Goal: Information Seeking & Learning: Find specific fact

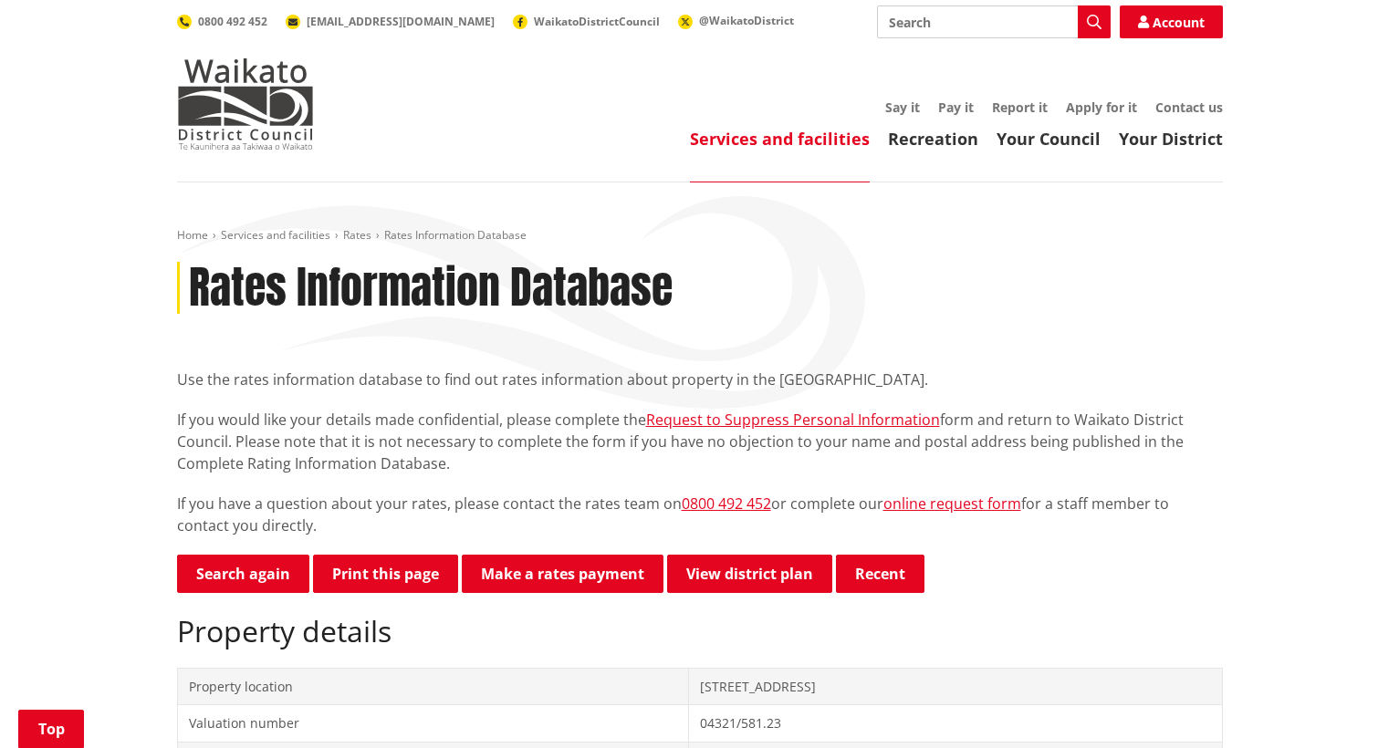
scroll to position [364, 0]
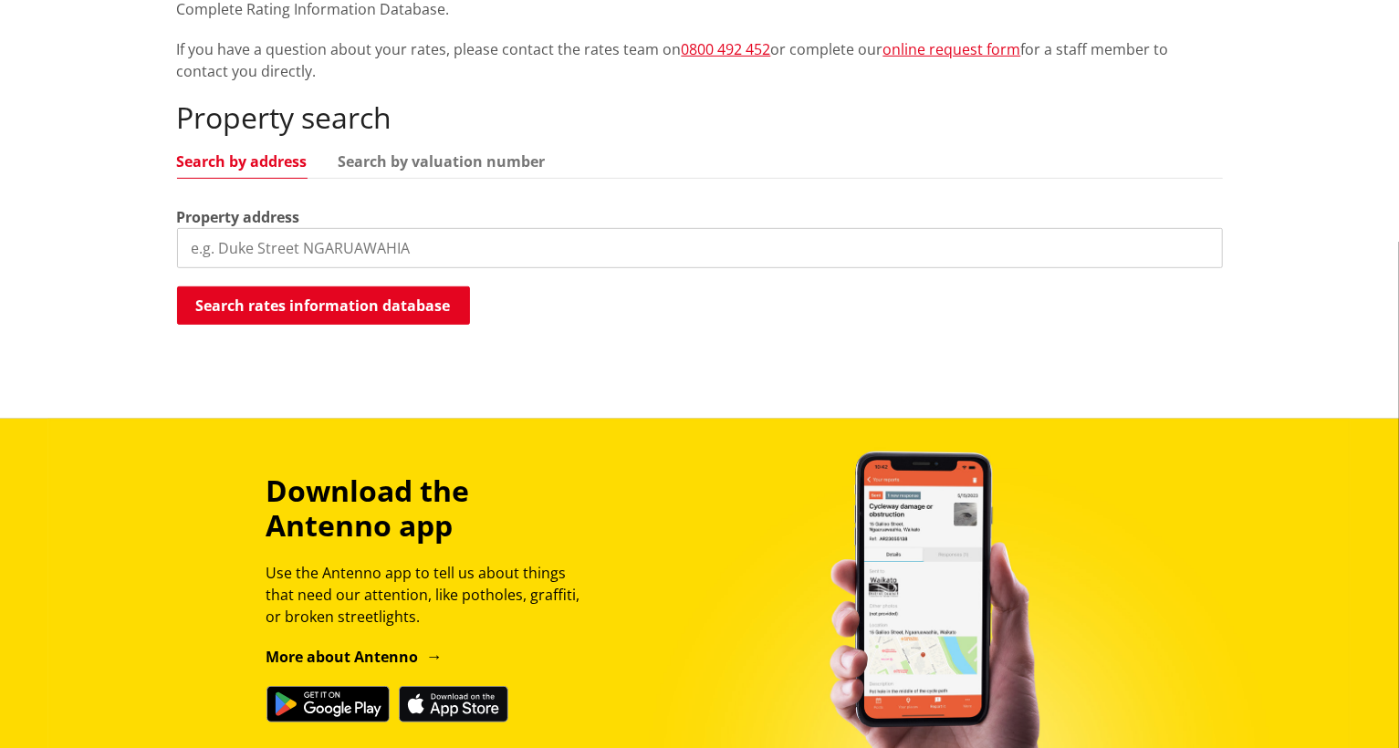
drag, startPoint x: 0, startPoint y: 0, endPoint x: 350, endPoint y: 244, distance: 426.1
click at [350, 244] on input "search" at bounding box center [700, 248] width 1046 height 40
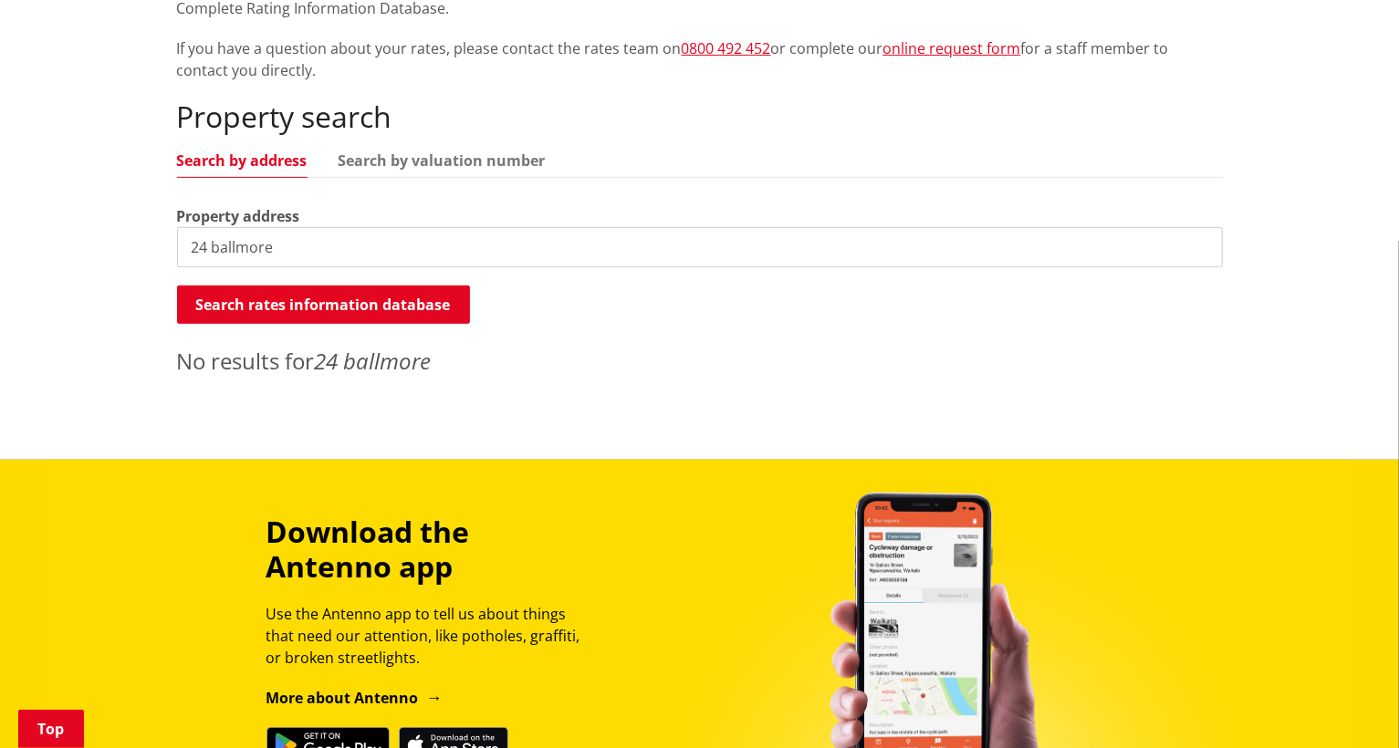
click at [281, 247] on input "24 ballmore" at bounding box center [700, 247] width 1046 height 40
type input "24 balmore cres"
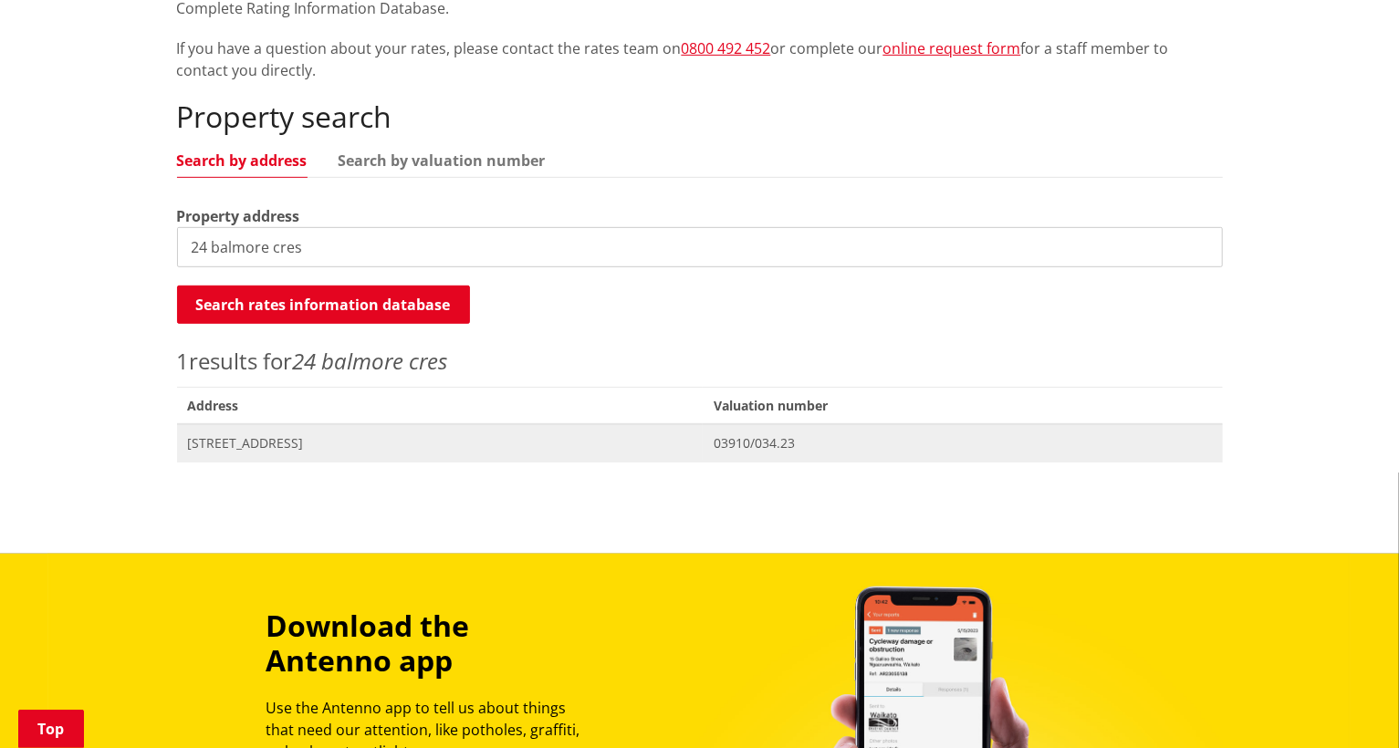
click at [301, 440] on span "[STREET_ADDRESS]" at bounding box center [440, 443] width 505 height 18
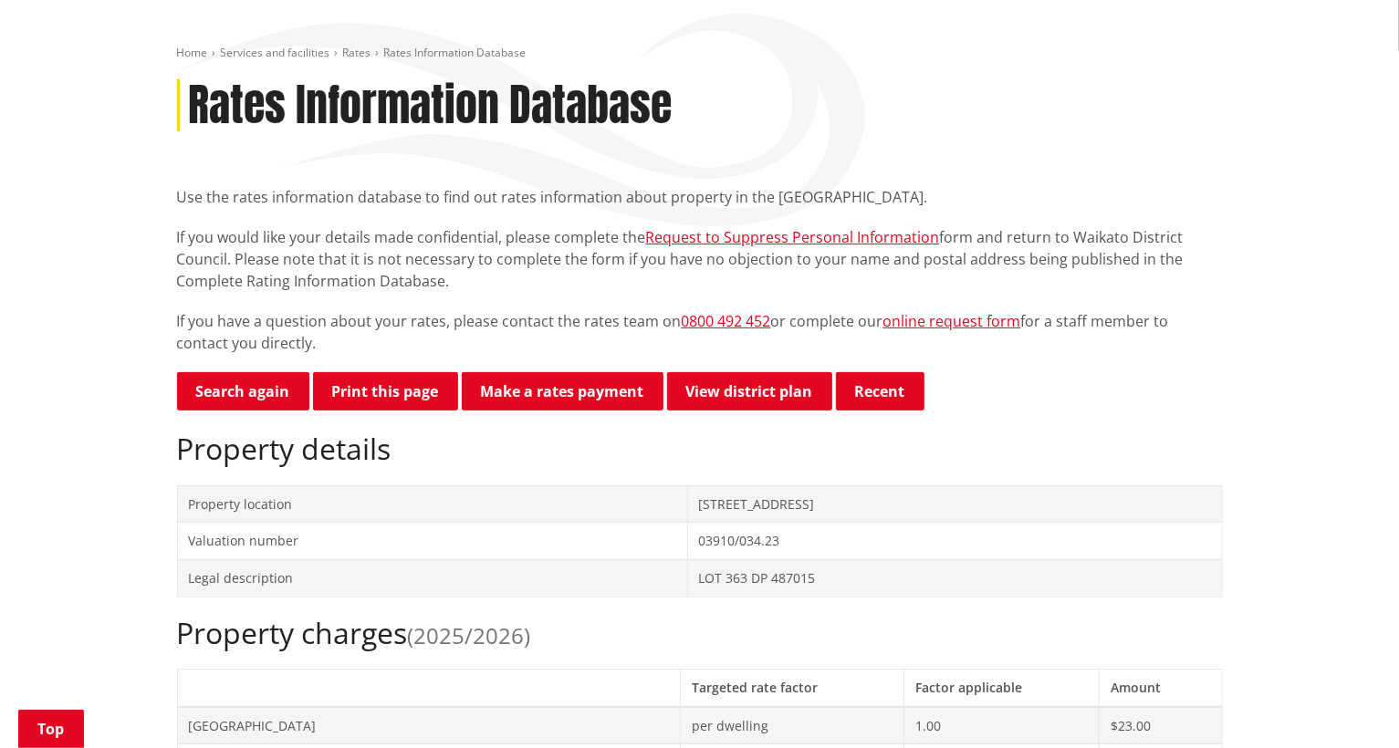
scroll to position [182, 0]
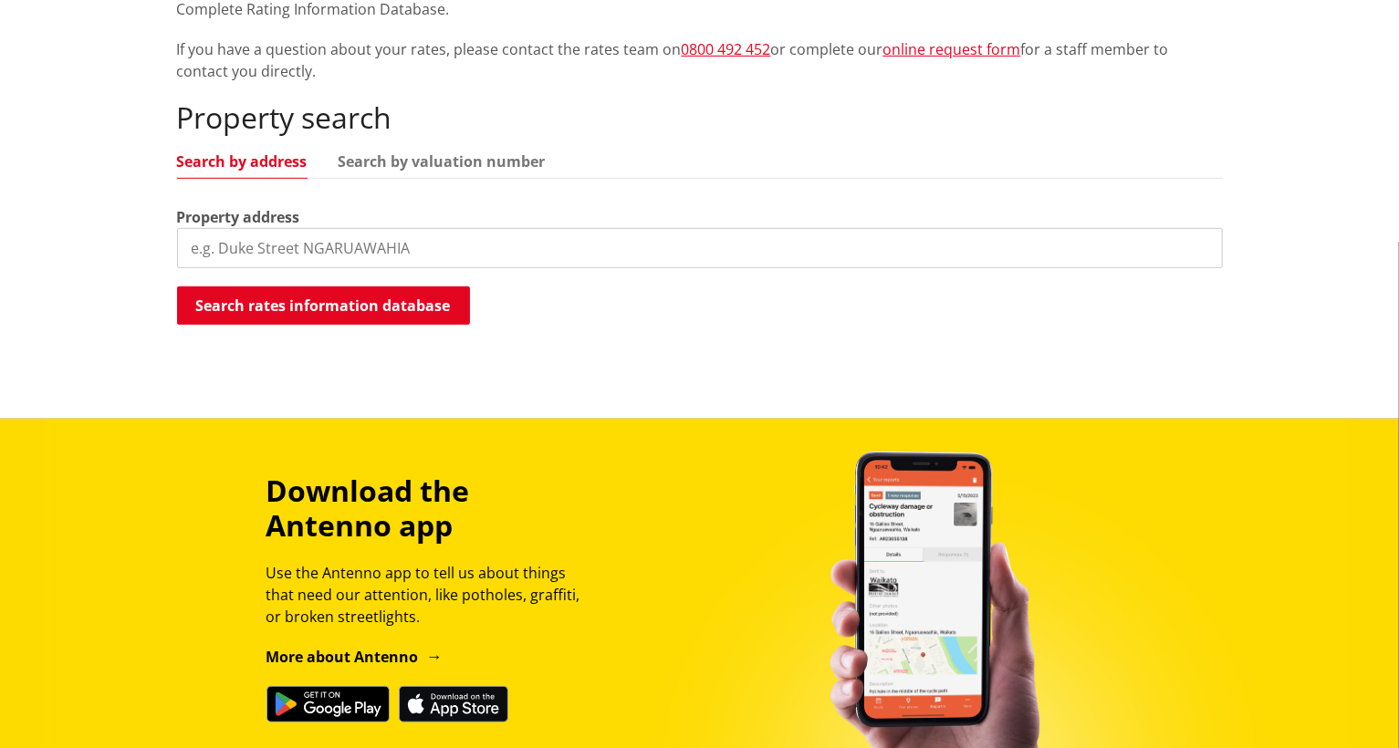
click at [573, 266] on input "search" at bounding box center [700, 248] width 1046 height 40
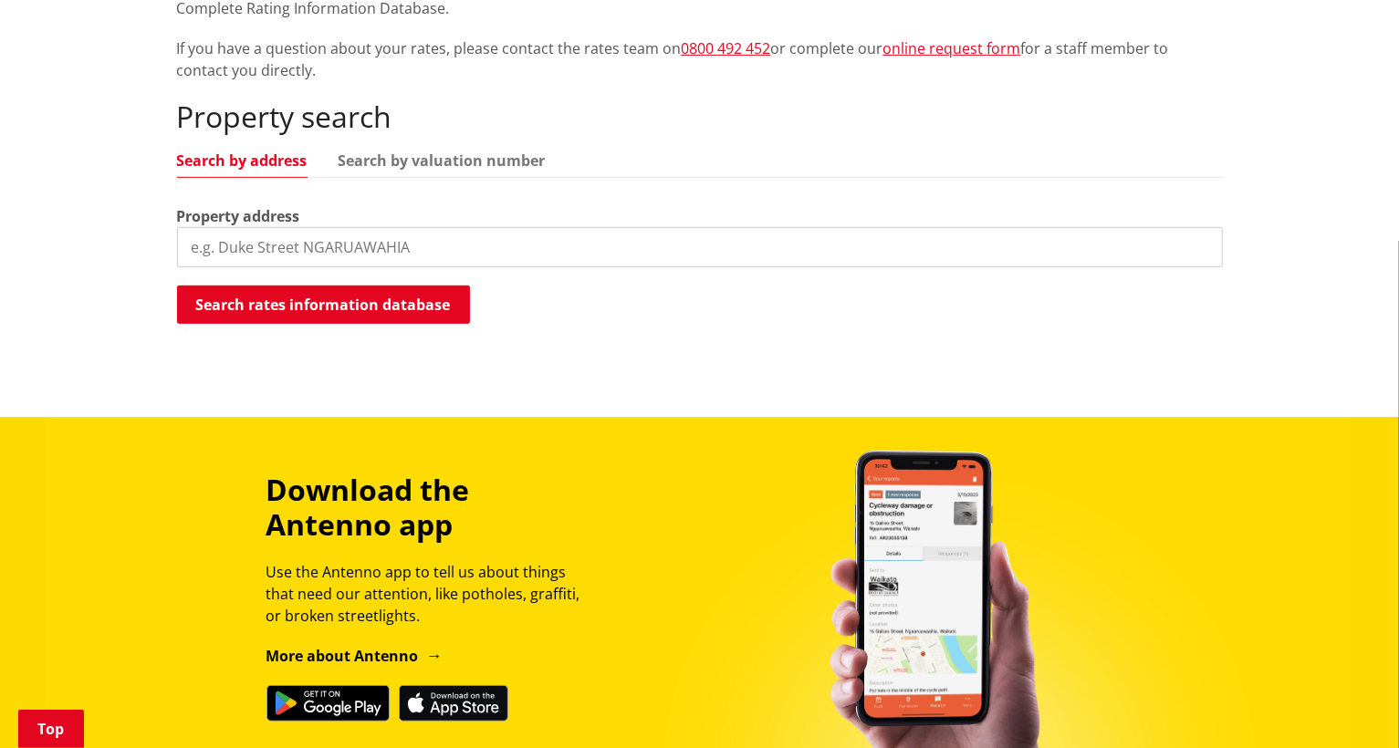
click at [572, 252] on input "search" at bounding box center [700, 247] width 1046 height 40
type input "90 holmes road"
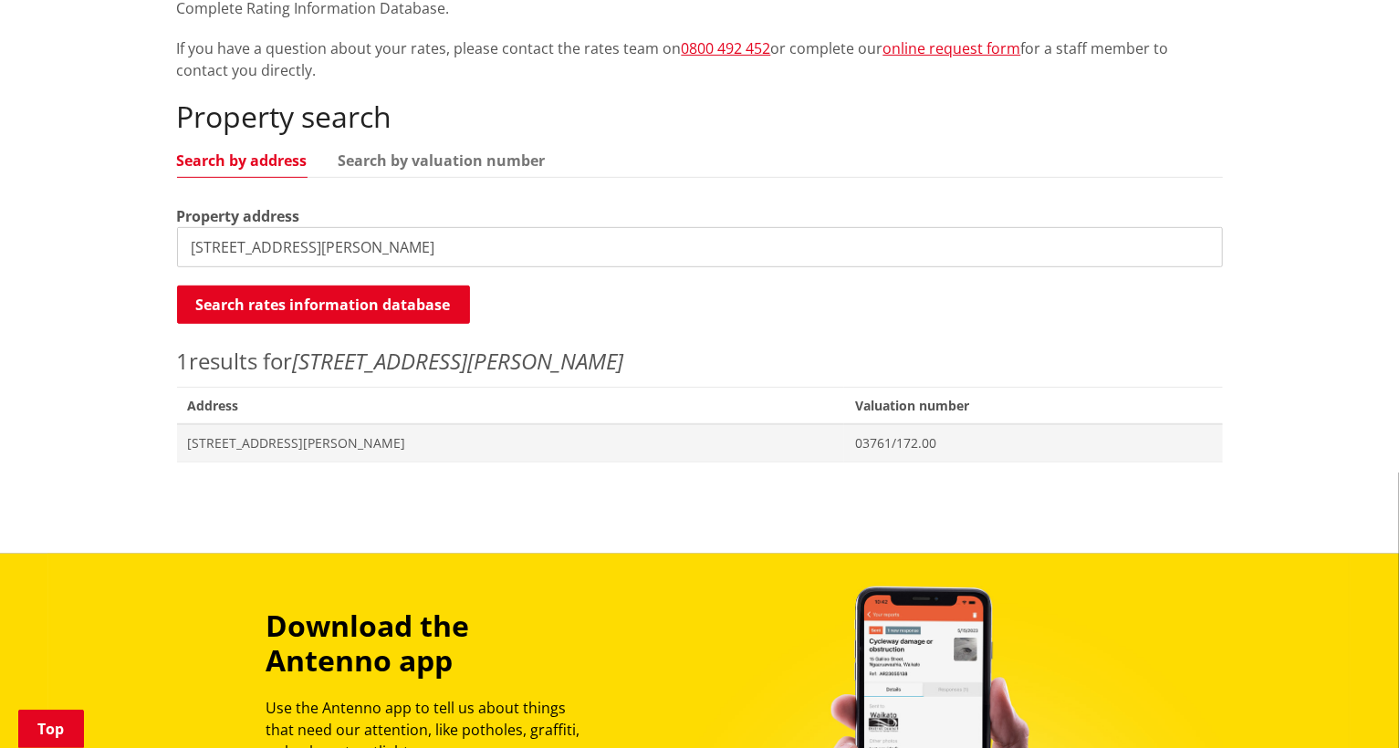
click at [308, 464] on div "Home Services and facilities Rates Rates Information Database Rates Information…" at bounding box center [699, 127] width 1073 height 708
click at [308, 447] on span "90 Holmes Road WAIUKU" at bounding box center [511, 443] width 646 height 18
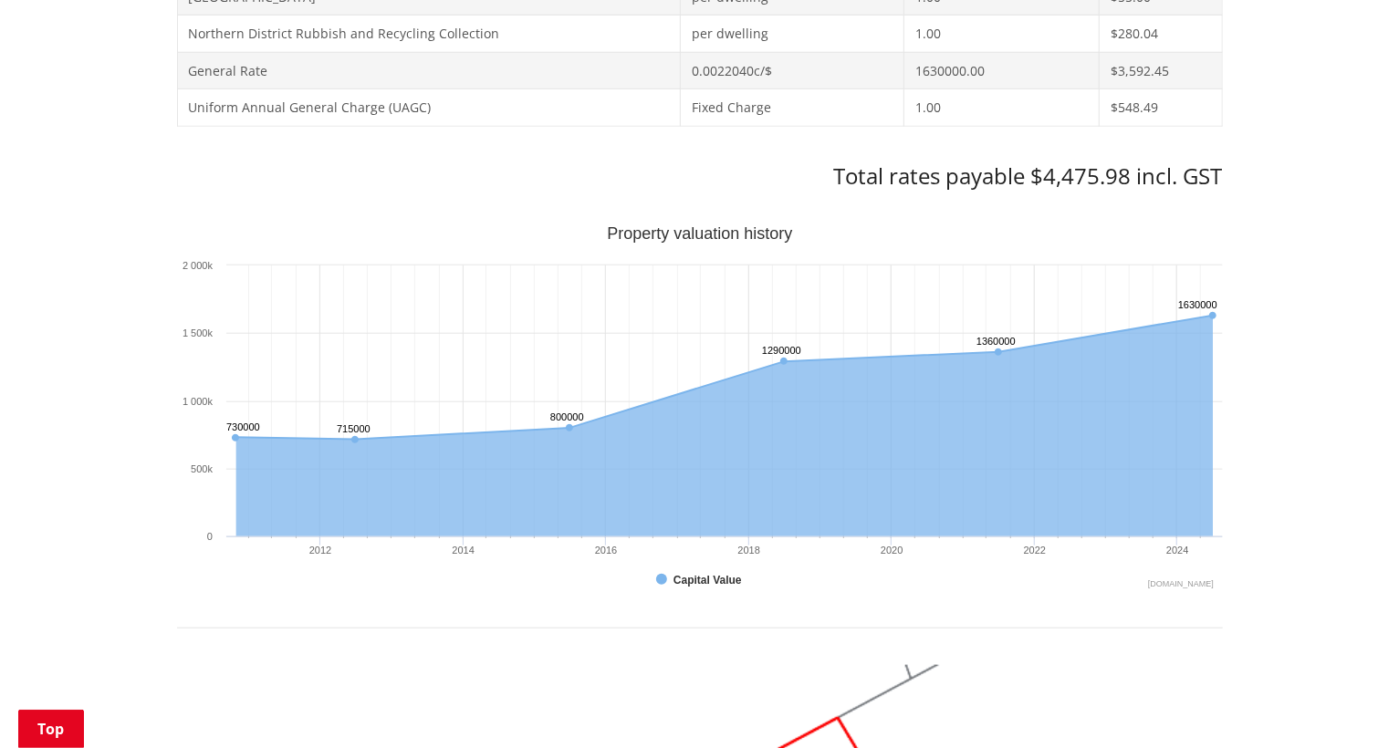
scroll to position [1004, 0]
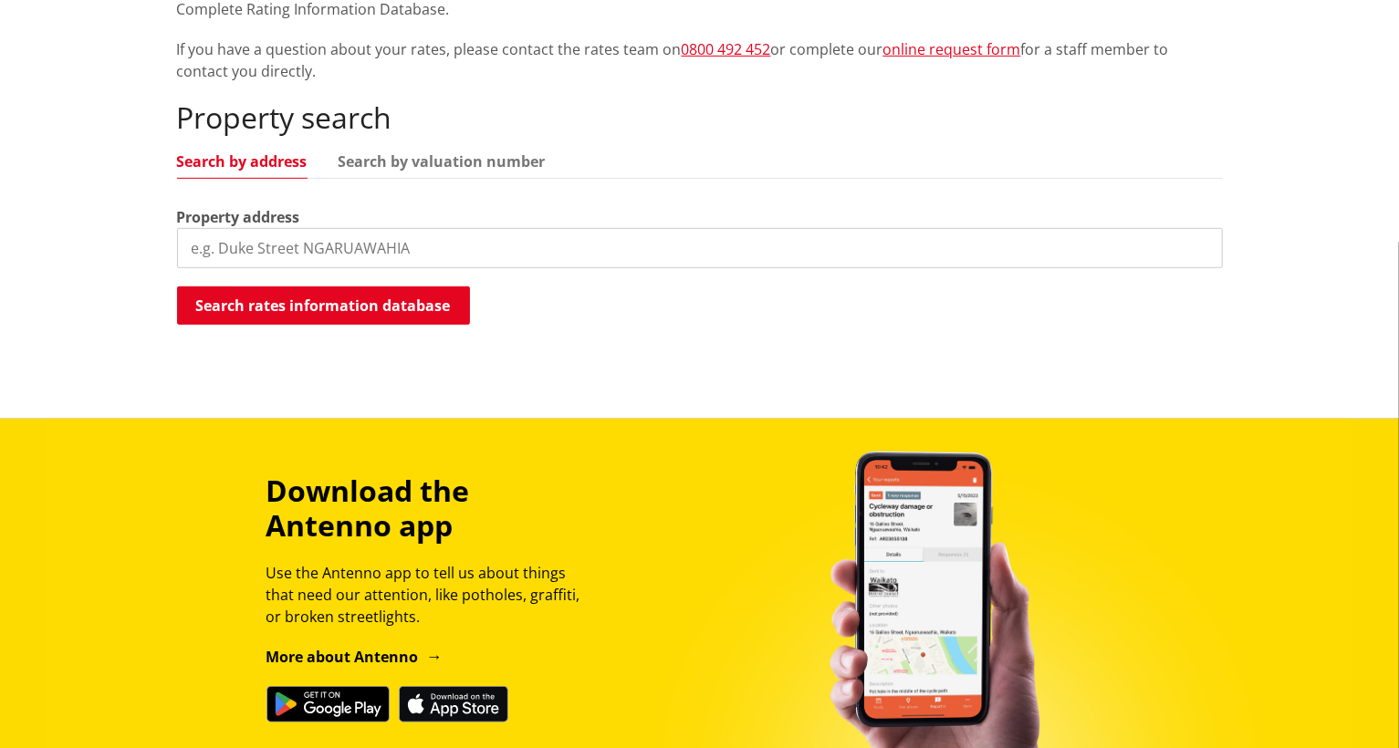
click at [611, 256] on input "search" at bounding box center [700, 248] width 1046 height 40
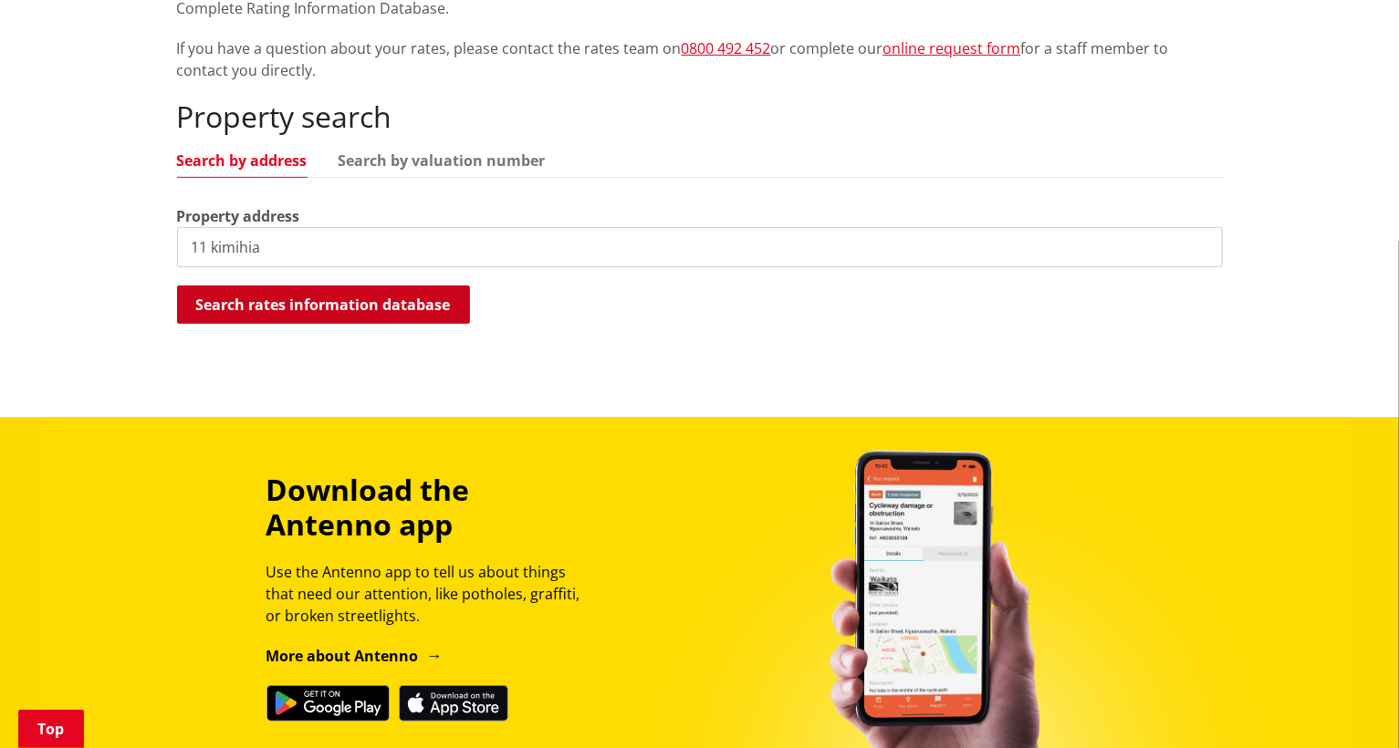
type input "11 kimihia"
click at [350, 296] on button "Search rates information database" at bounding box center [323, 305] width 293 height 38
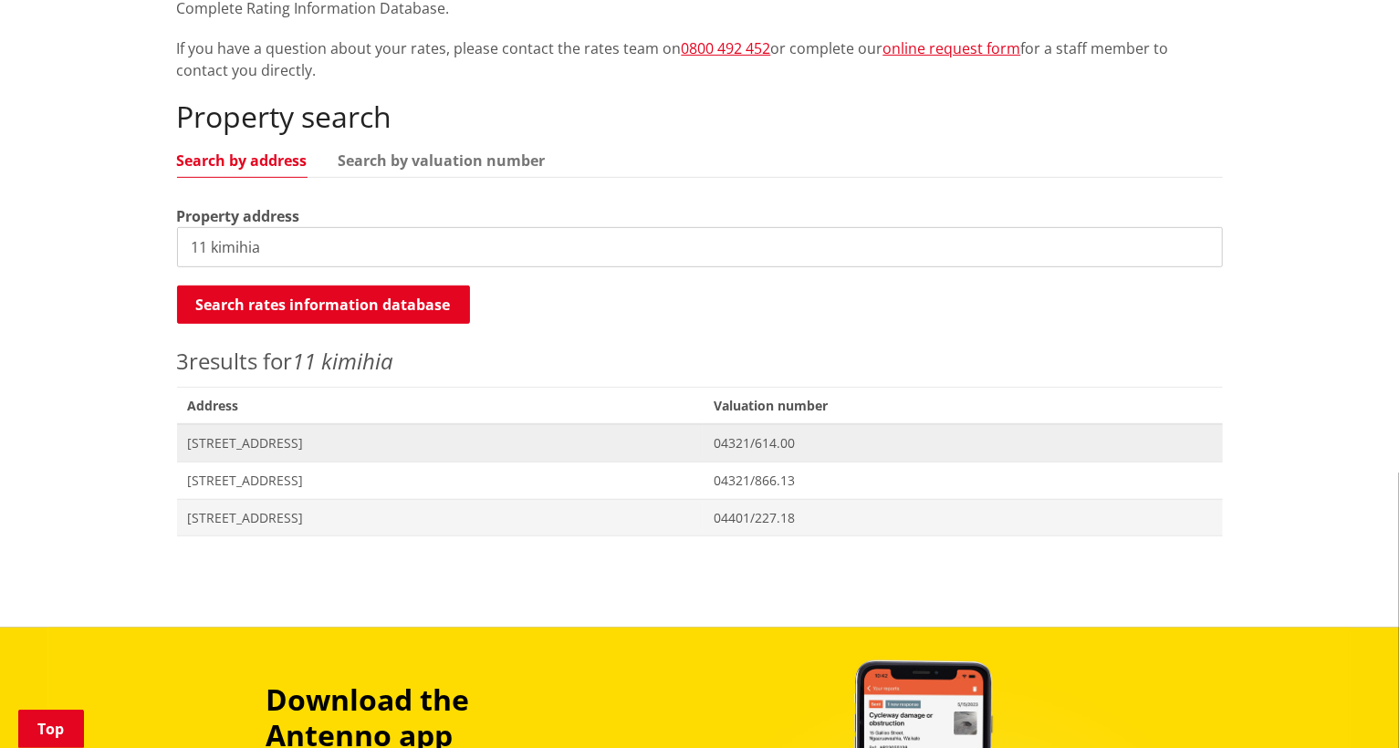
click at [262, 445] on span "11 Kimihia Road HUNTLY" at bounding box center [440, 443] width 505 height 18
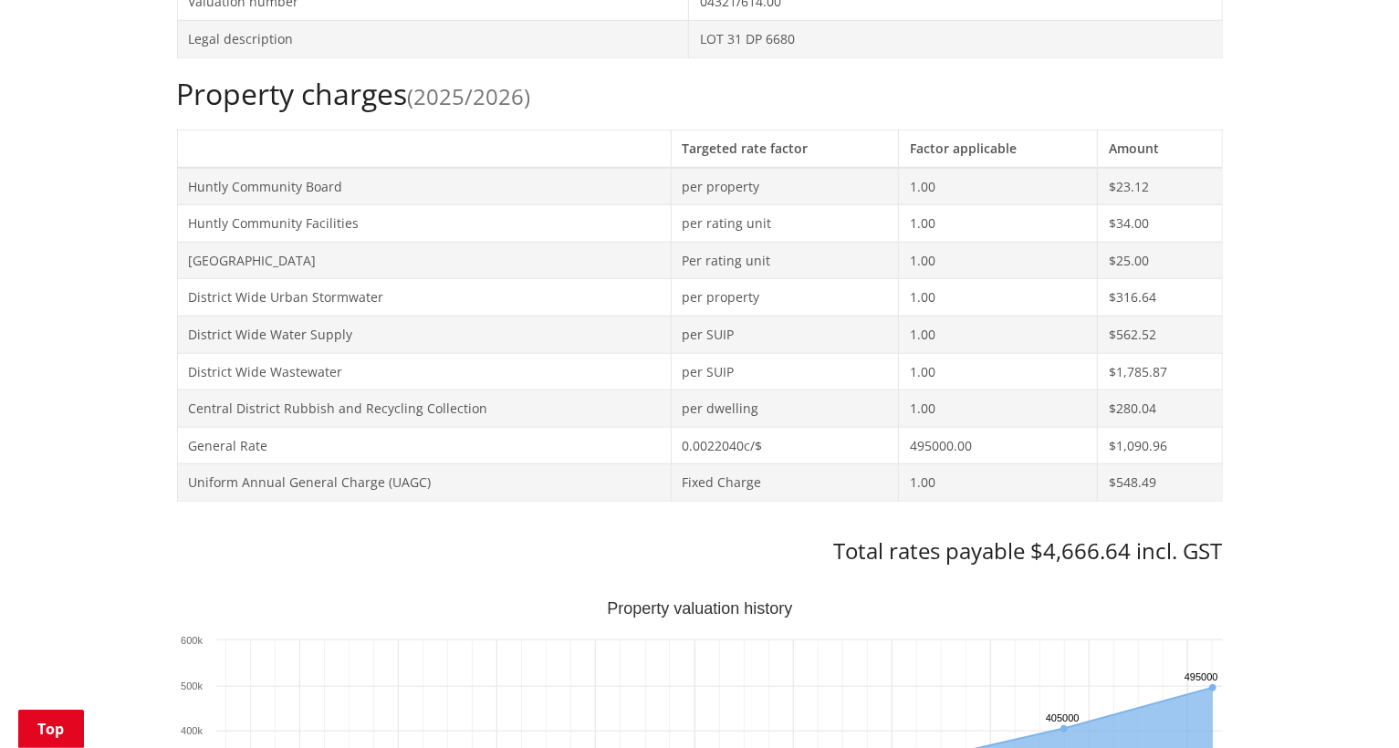
scroll to position [729, 0]
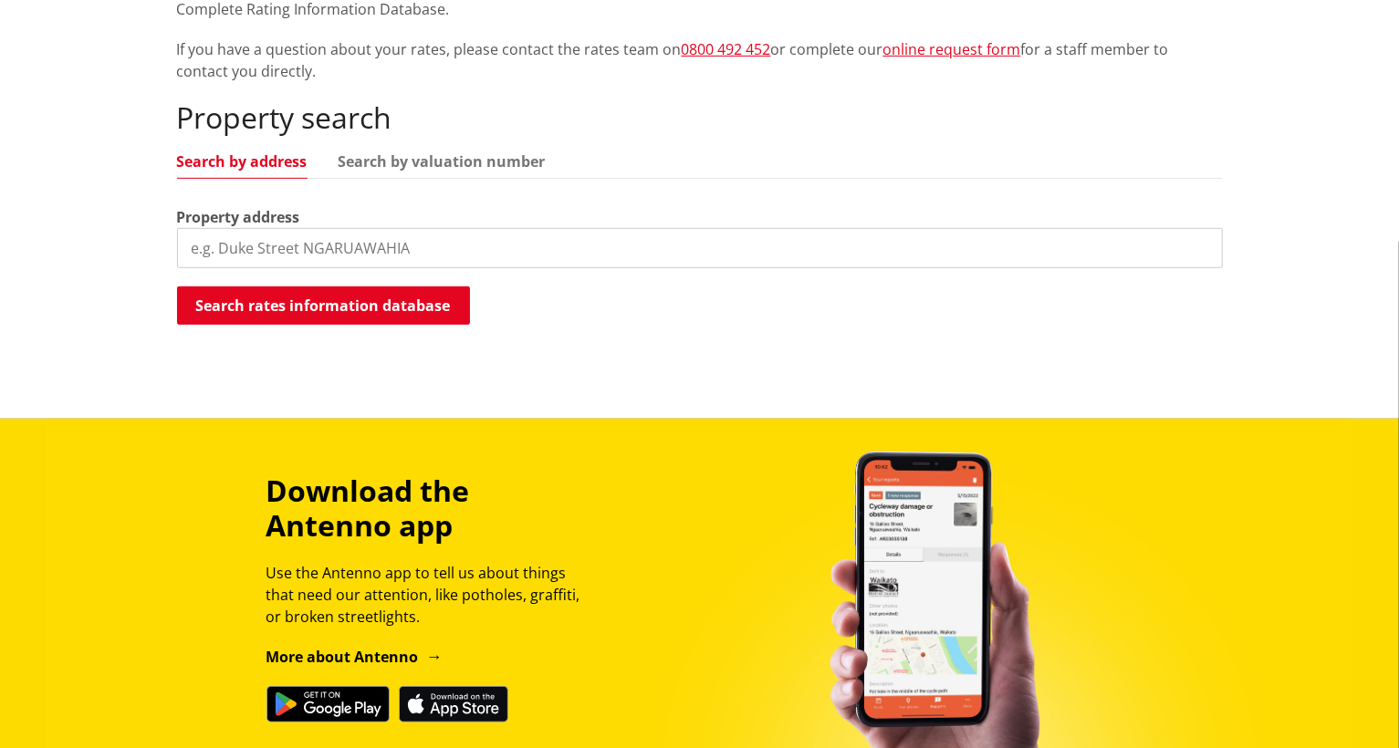
click at [458, 234] on input "search" at bounding box center [700, 248] width 1046 height 40
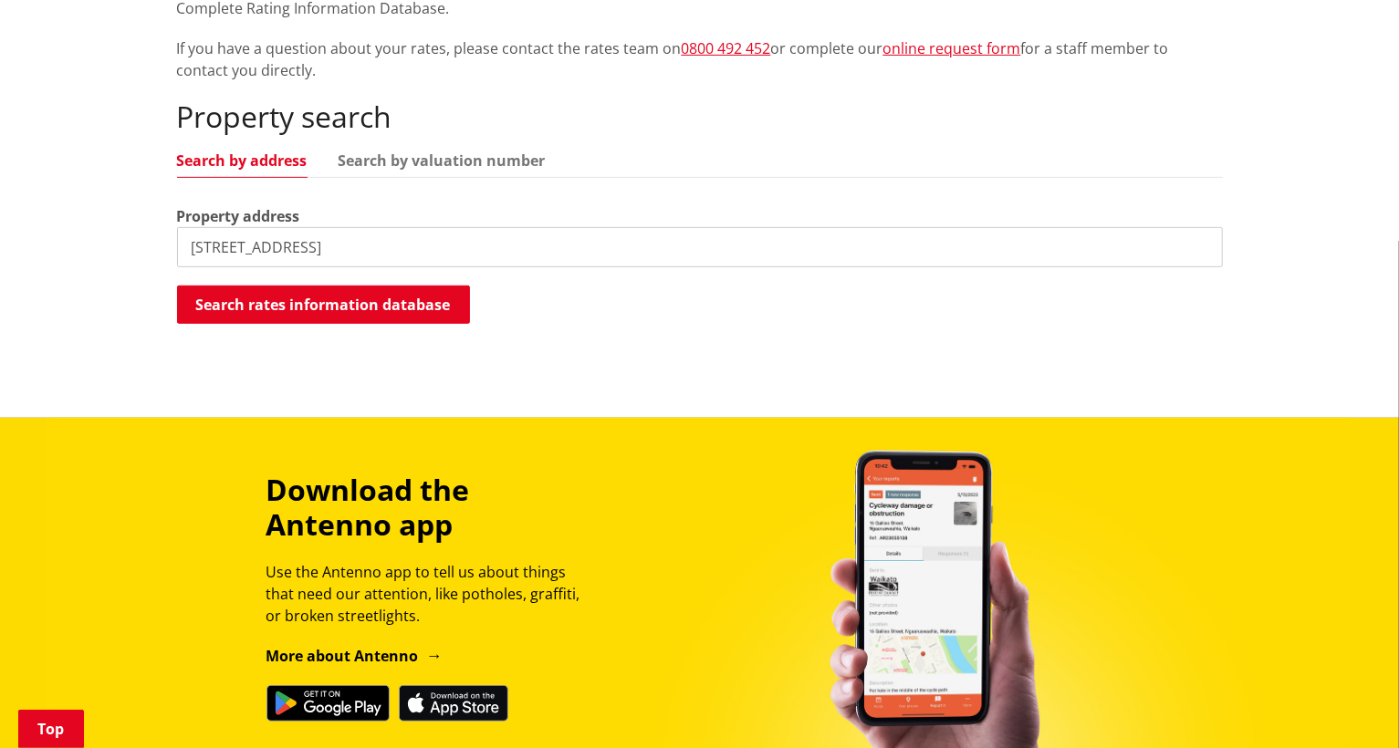
type input "15 te awa road"
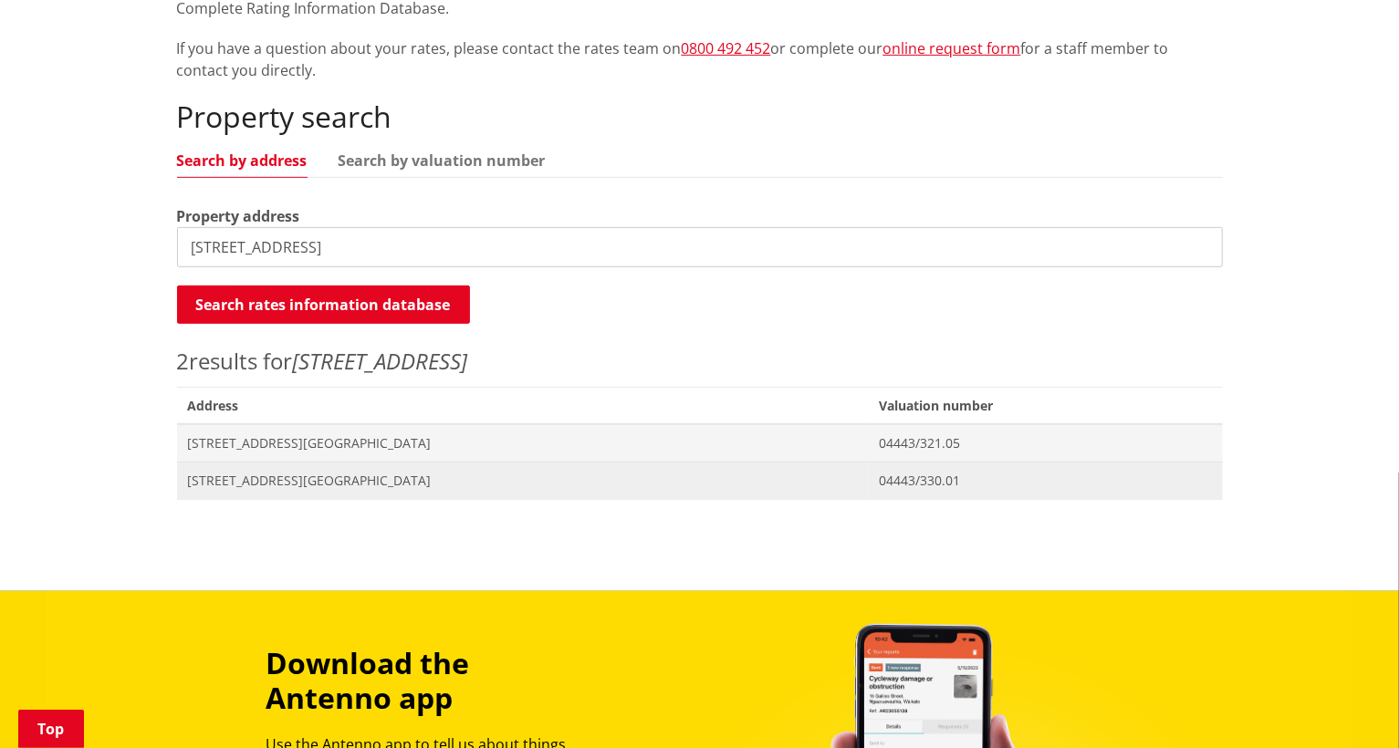
click at [374, 493] on span "Address 15 Te Awa Road TAMAHERE" at bounding box center [523, 480] width 692 height 37
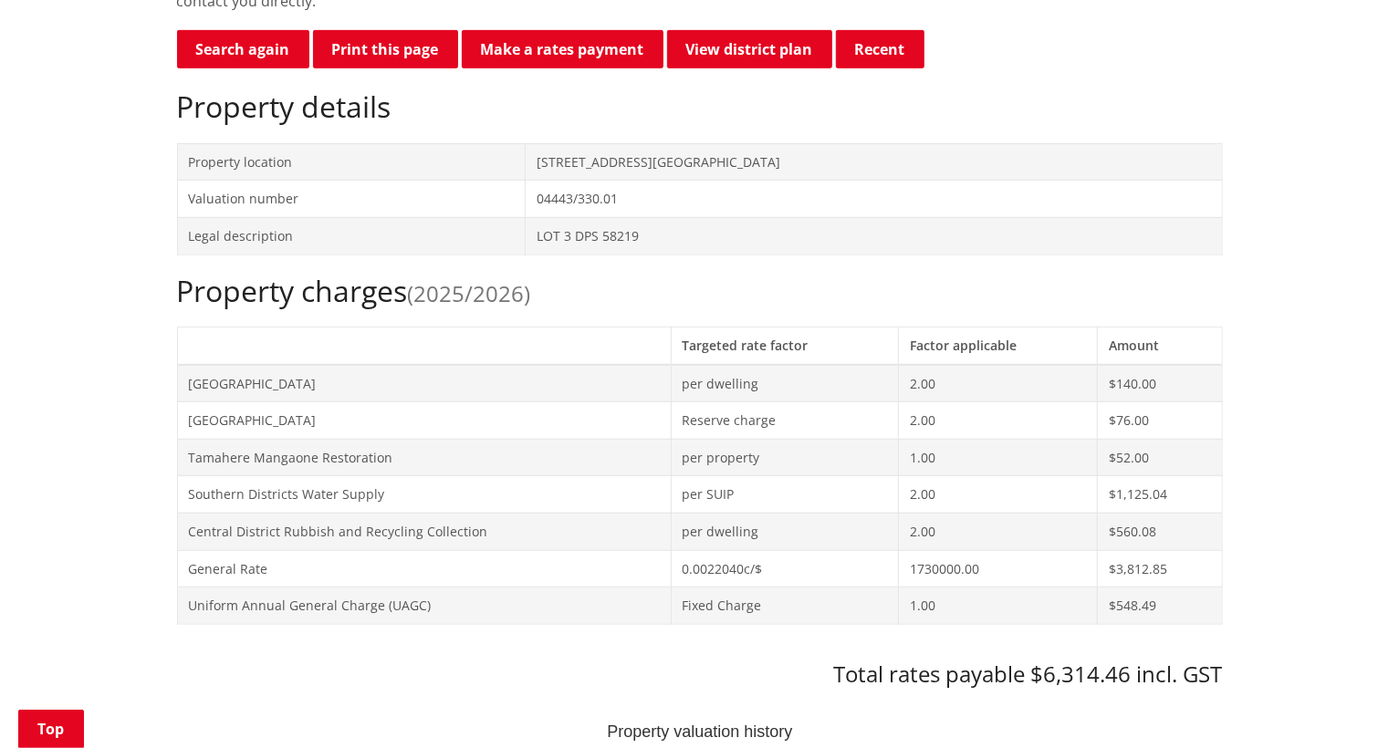
scroll to position [639, 0]
